Goal: Task Accomplishment & Management: Manage account settings

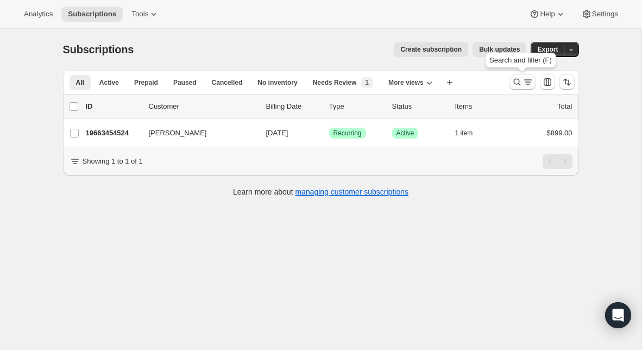
click at [516, 80] on icon "Search and filter results" at bounding box center [516, 82] width 11 height 11
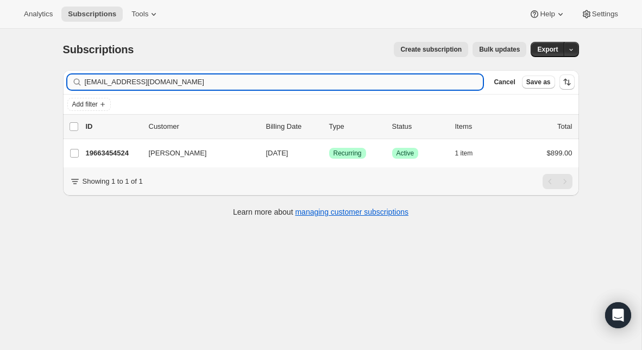
click at [300, 81] on input "[EMAIL_ADDRESS][DOMAIN_NAME]" at bounding box center [284, 81] width 398 height 15
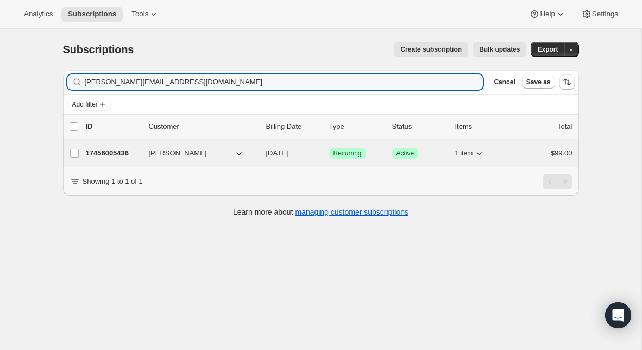
type input "[PERSON_NAME][EMAIL_ADDRESS][DOMAIN_NAME]"
click at [112, 148] on p "17456005436" at bounding box center [113, 153] width 54 height 11
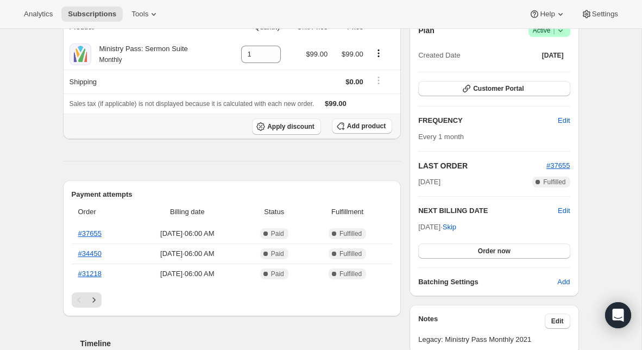
scroll to position [154, 0]
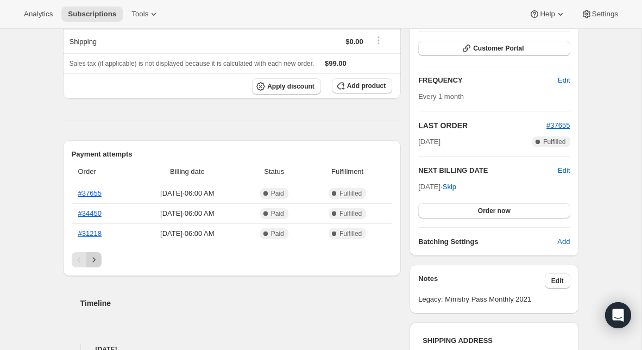
click at [93, 262] on icon "Next" at bounding box center [93, 259] width 11 height 11
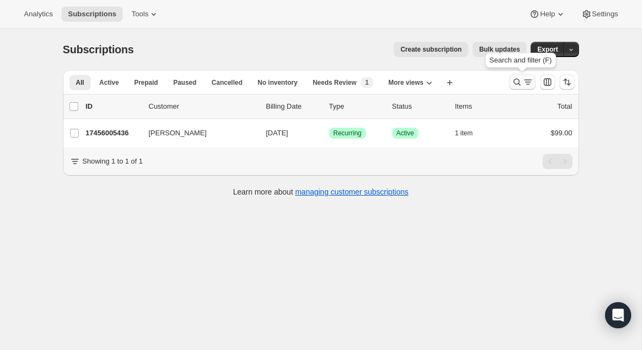
click at [516, 85] on icon "Search and filter results" at bounding box center [516, 82] width 11 height 11
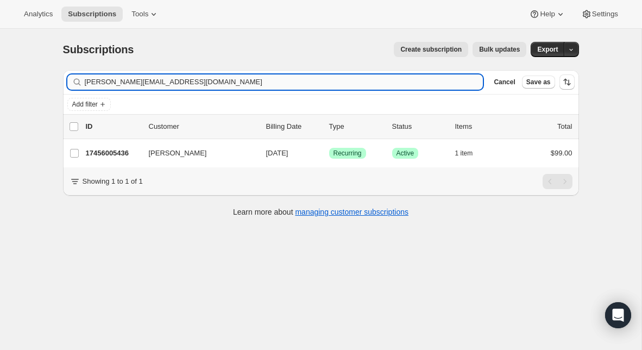
click at [218, 79] on input "[PERSON_NAME][EMAIL_ADDRESS][DOMAIN_NAME]" at bounding box center [284, 81] width 398 height 15
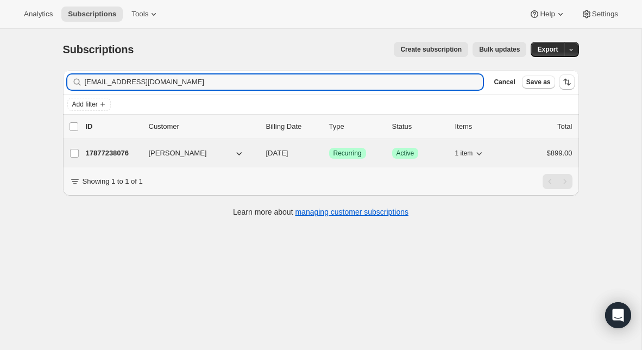
type input "[EMAIL_ADDRESS][DOMAIN_NAME]"
click at [108, 154] on p "17877238076" at bounding box center [113, 153] width 54 height 11
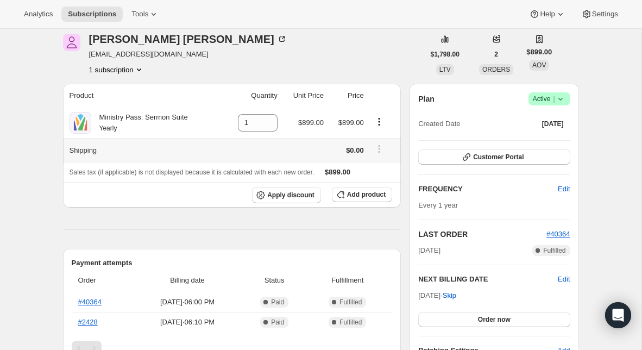
scroll to position [43, 0]
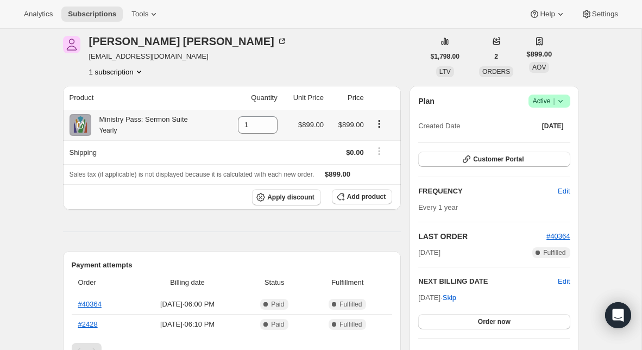
click at [381, 125] on icon "Product actions" at bounding box center [378, 123] width 11 height 11
click at [382, 143] on span "Swap variant" at bounding box center [378, 145] width 41 height 8
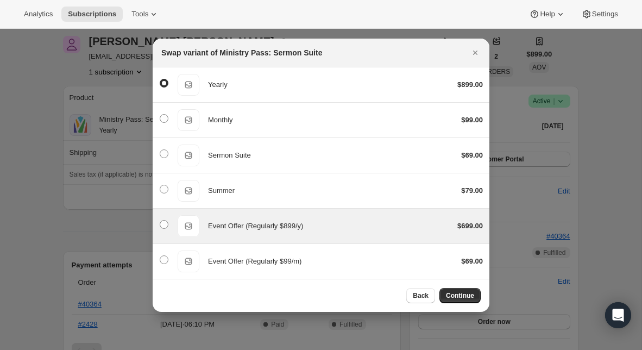
click at [377, 226] on div "Event Offer (Regularly $899/y)" at bounding box center [328, 225] width 240 height 11
radio input "false"
radio input "true"
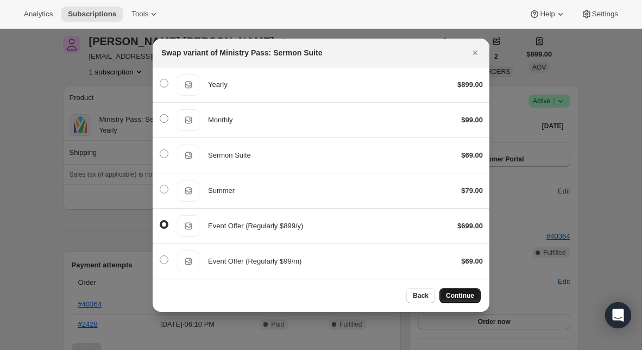
click at [466, 295] on span "Continue" at bounding box center [460, 295] width 28 height 9
select select "fixed"
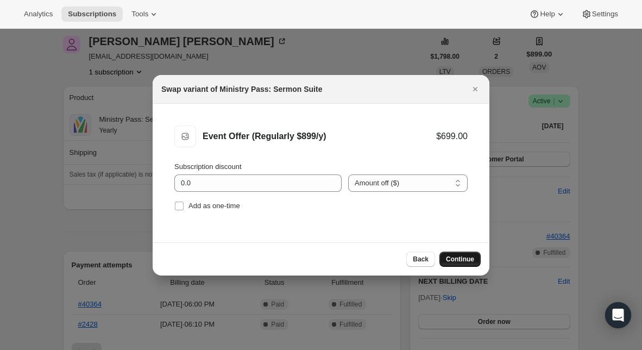
click at [461, 260] on span "Continue" at bounding box center [460, 259] width 28 height 9
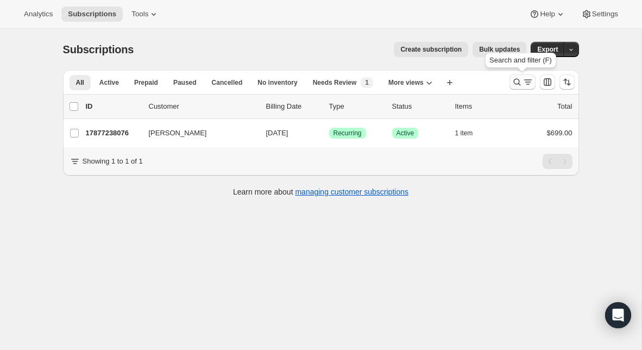
click at [516, 86] on icon "Search and filter results" at bounding box center [516, 82] width 11 height 11
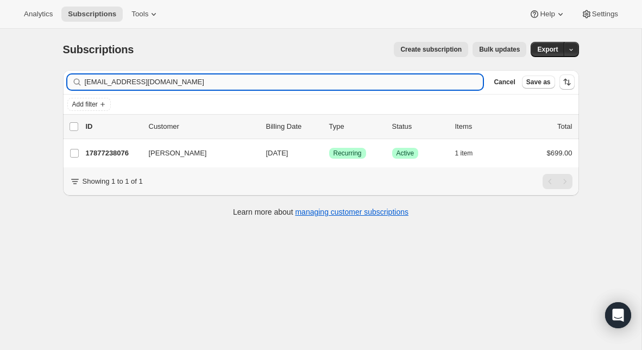
click at [240, 86] on input "[EMAIL_ADDRESS][DOMAIN_NAME]" at bounding box center [284, 81] width 398 height 15
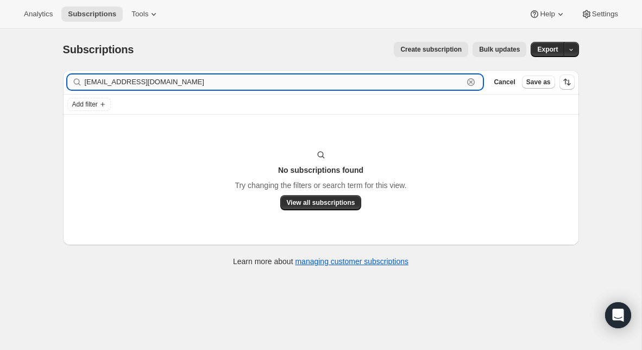
click at [131, 83] on input "[EMAIL_ADDRESS][DOMAIN_NAME]" at bounding box center [274, 81] width 379 height 15
type input "[PERSON_NAME]"
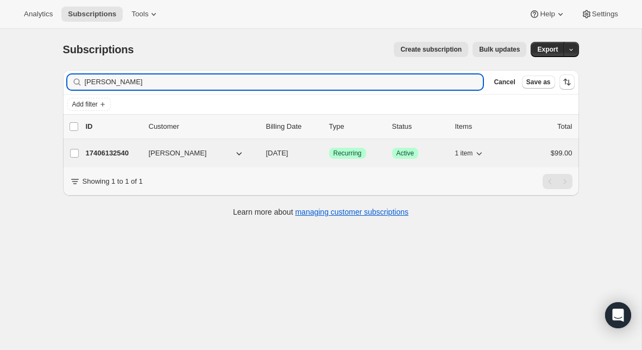
click at [121, 154] on p "17406132540" at bounding box center [113, 153] width 54 height 11
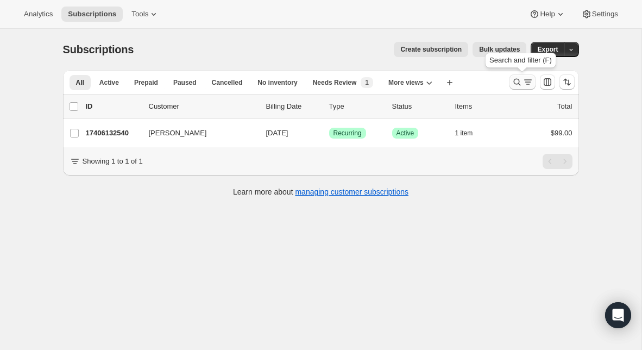
click at [519, 86] on icon "Search and filter results" at bounding box center [516, 82] width 11 height 11
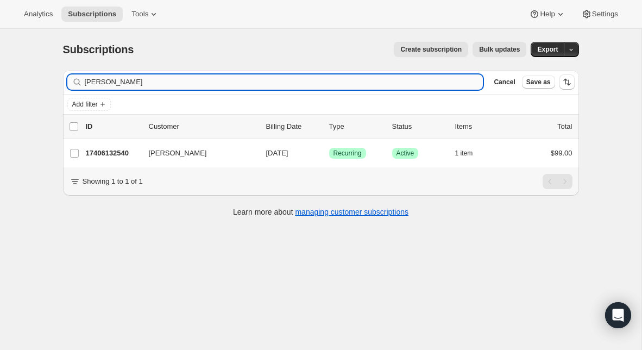
click at [308, 85] on input "[PERSON_NAME]" at bounding box center [284, 81] width 398 height 15
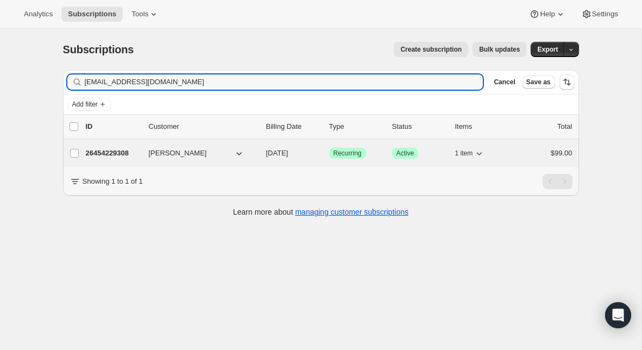
type input "[EMAIL_ADDRESS][DOMAIN_NAME]"
click at [115, 154] on p "26454229308" at bounding box center [113, 153] width 54 height 11
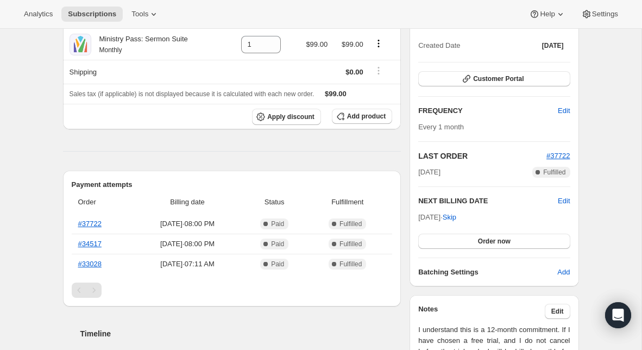
scroll to position [175, 0]
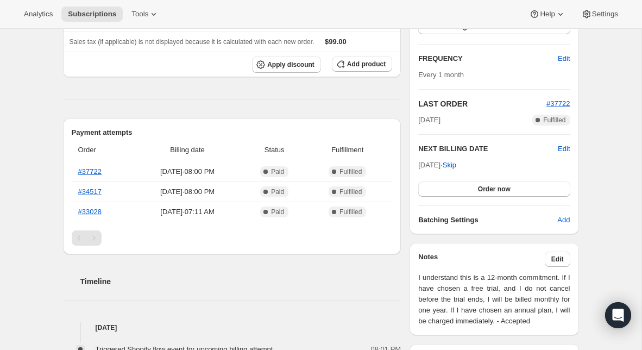
click at [97, 237] on div "Pagination" at bounding box center [93, 237] width 15 height 15
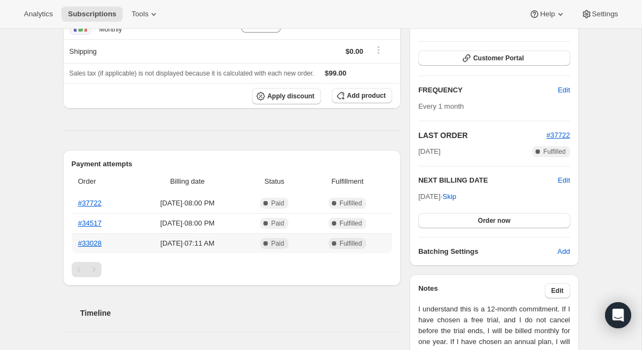
scroll to position [159, 0]
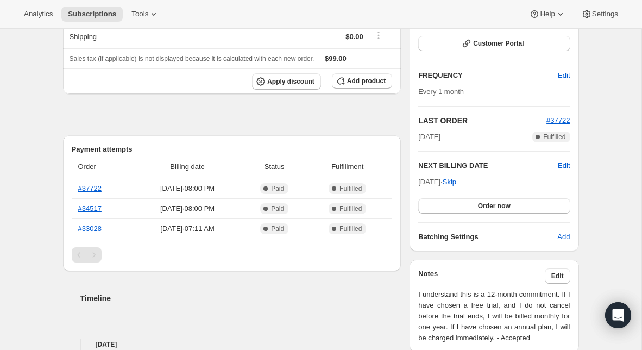
click at [93, 257] on div "Pagination" at bounding box center [93, 254] width 15 height 15
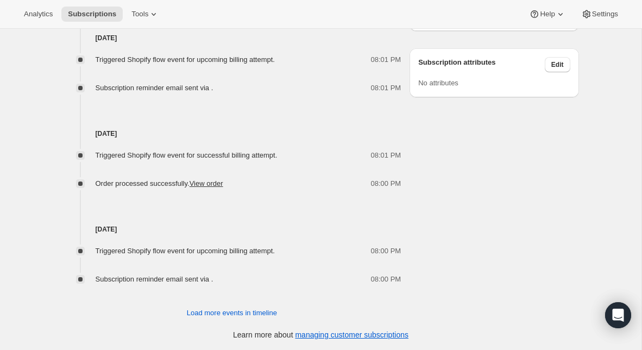
scroll to position [656, 0]
click at [203, 314] on span "Load more events in timeline" at bounding box center [232, 312] width 90 height 11
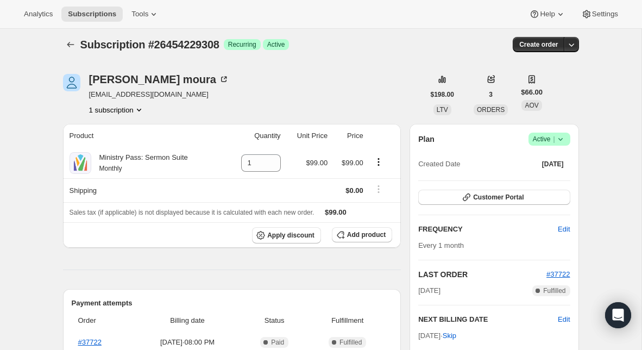
scroll to position [0, 0]
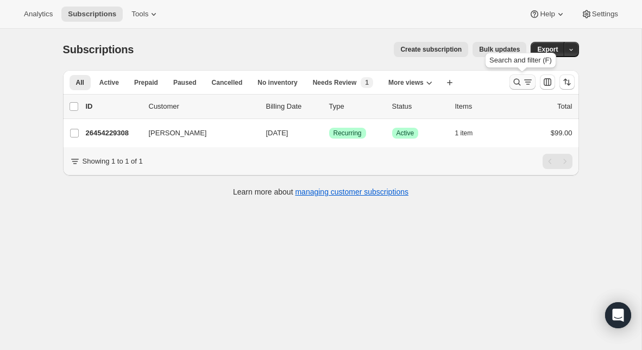
click at [517, 88] on button "Search and filter results" at bounding box center [522, 81] width 26 height 15
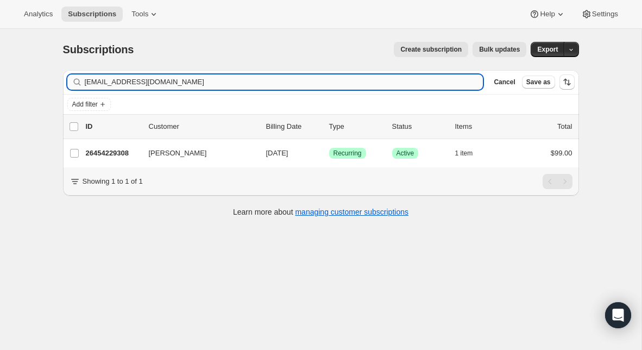
click at [288, 78] on input "[EMAIL_ADDRESS][DOMAIN_NAME]" at bounding box center [284, 81] width 398 height 15
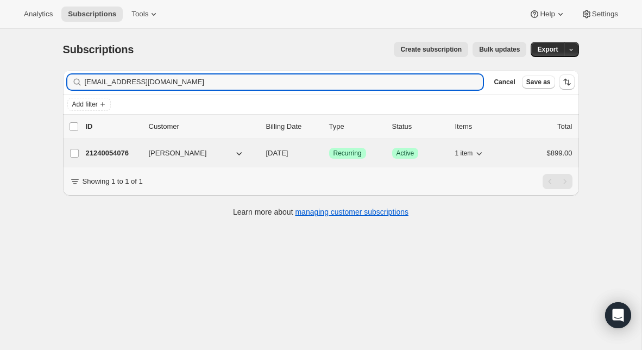
type input "[EMAIL_ADDRESS][DOMAIN_NAME]"
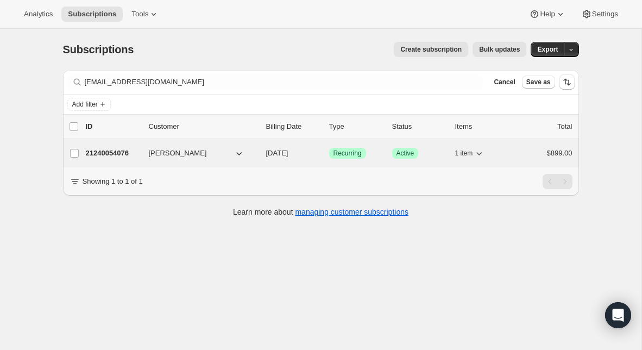
click at [112, 150] on p "21240054076" at bounding box center [113, 153] width 54 height 11
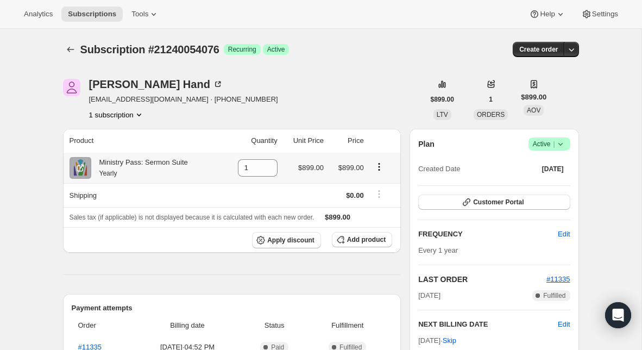
click at [381, 166] on icon "Product actions" at bounding box center [378, 166] width 11 height 11
click at [381, 188] on span "Swap variant" at bounding box center [378, 187] width 41 height 8
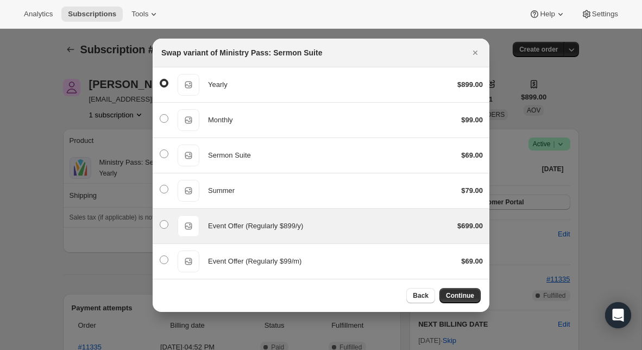
click at [342, 227] on div "Event Offer (Regularly $899/y)" at bounding box center [328, 225] width 240 height 11
radio input "false"
radio input "true"
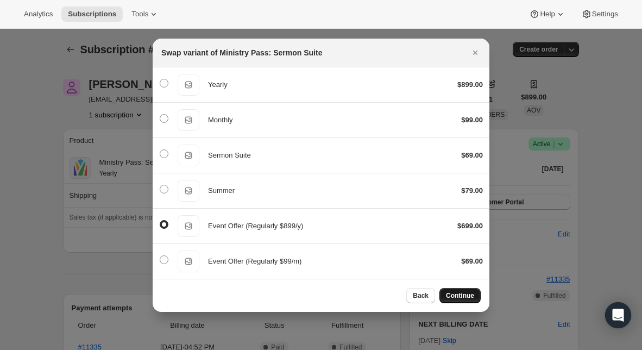
click at [456, 301] on button "Continue" at bounding box center [459, 295] width 41 height 15
select select "fixed"
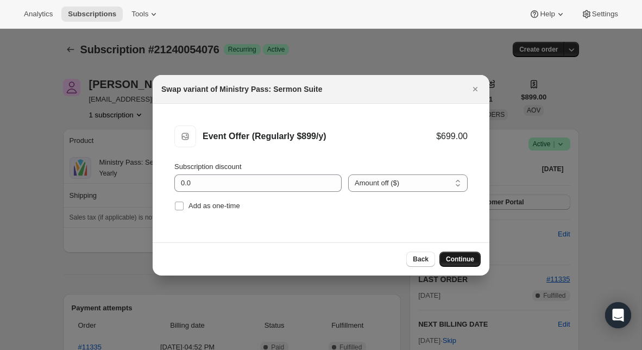
click at [451, 263] on button "Continue" at bounding box center [459, 258] width 41 height 15
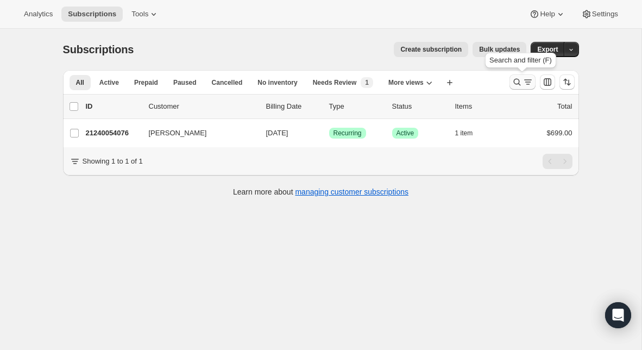
click at [512, 83] on icon "Search and filter results" at bounding box center [516, 82] width 11 height 11
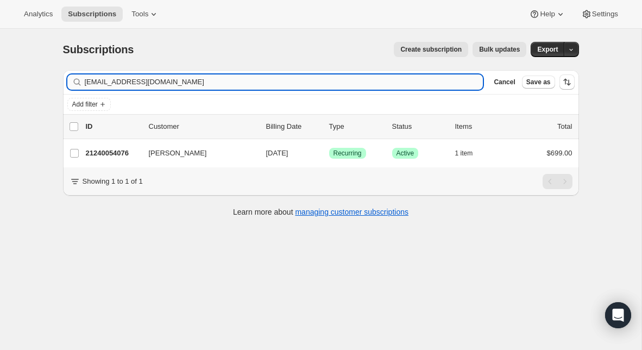
click at [199, 83] on input "[EMAIL_ADDRESS][DOMAIN_NAME]" at bounding box center [284, 81] width 398 height 15
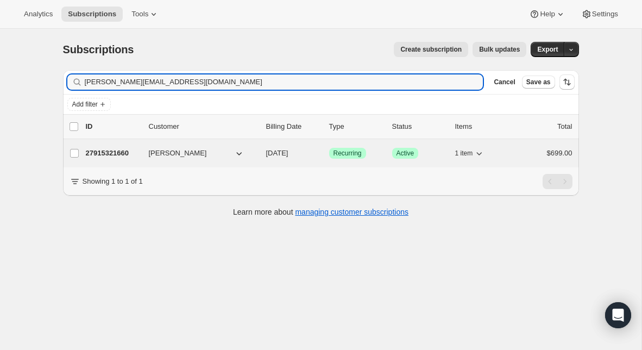
type input "[PERSON_NAME][EMAIL_ADDRESS][DOMAIN_NAME]"
click at [111, 152] on p "27915321660" at bounding box center [113, 153] width 54 height 11
